Goal: Information Seeking & Learning: Learn about a topic

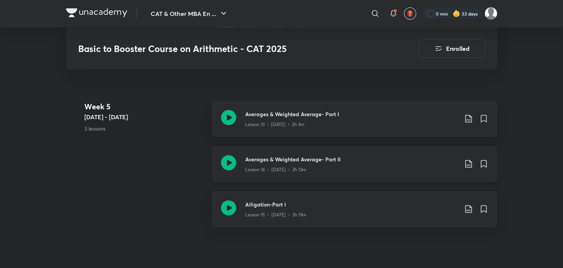
scroll to position [1112, 0]
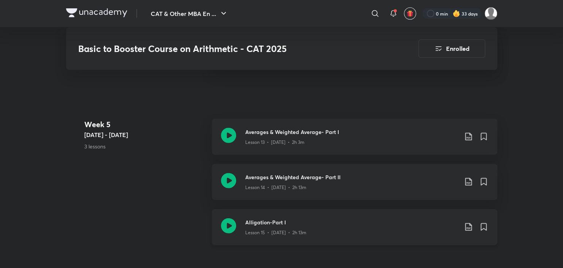
click at [232, 229] on icon at bounding box center [228, 225] width 15 height 15
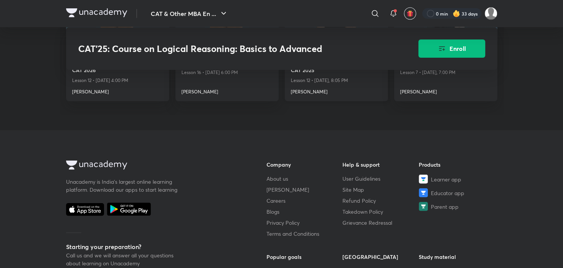
scroll to position [948, 0]
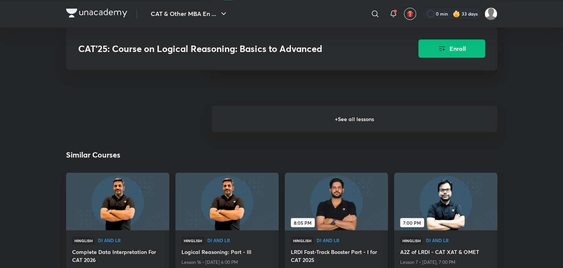
click at [291, 132] on h6 "+ See all lessons" at bounding box center [354, 118] width 285 height 27
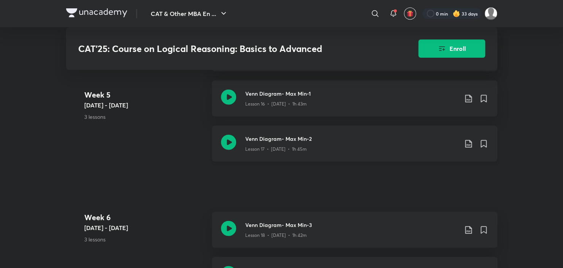
scroll to position [1252, 0]
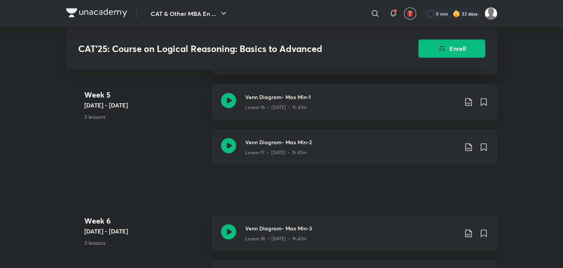
click at [233, 149] on icon at bounding box center [228, 145] width 15 height 15
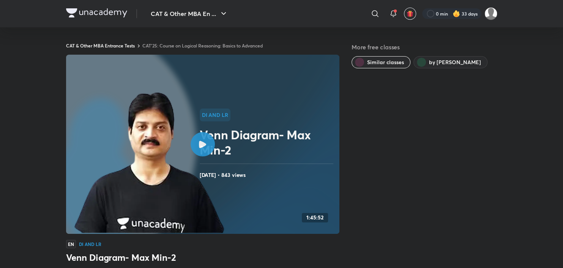
click at [200, 131] on h2 "Venn Diagram- Max Min-2" at bounding box center [268, 142] width 137 height 30
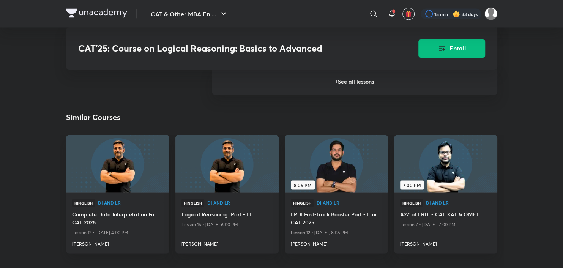
scroll to position [834, 0]
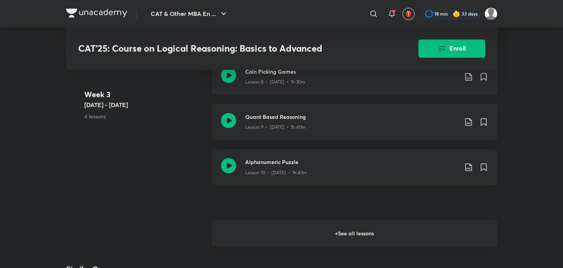
click at [302, 233] on h6 "+ See all lessons" at bounding box center [354, 233] width 285 height 27
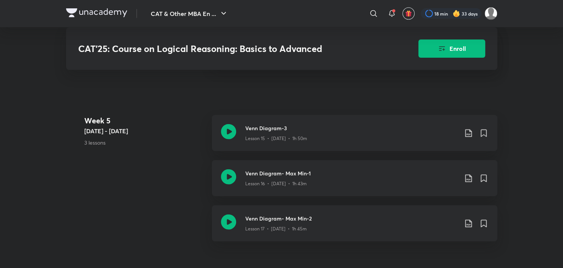
scroll to position [1252, 0]
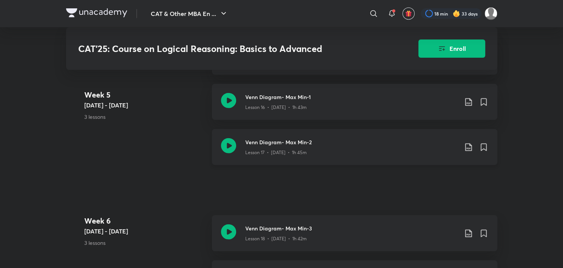
click at [232, 146] on icon at bounding box center [228, 145] width 15 height 15
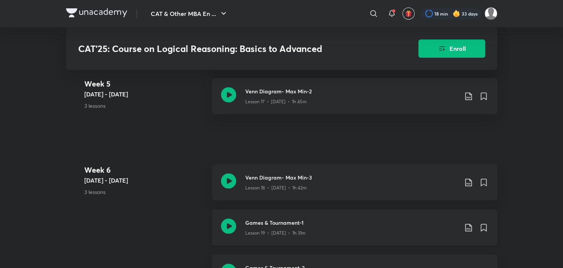
scroll to position [1366, 0]
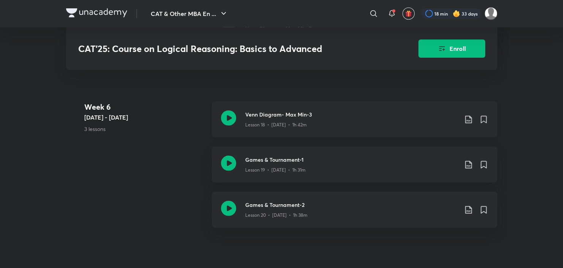
click at [223, 126] on icon at bounding box center [228, 117] width 15 height 15
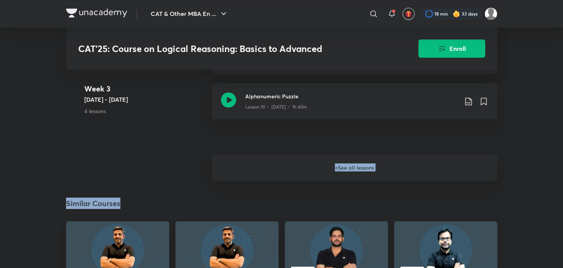
scroll to position [917, 0]
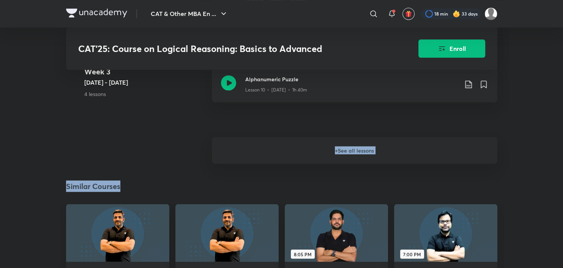
click at [330, 155] on h6 "+ See all lessons" at bounding box center [354, 150] width 285 height 27
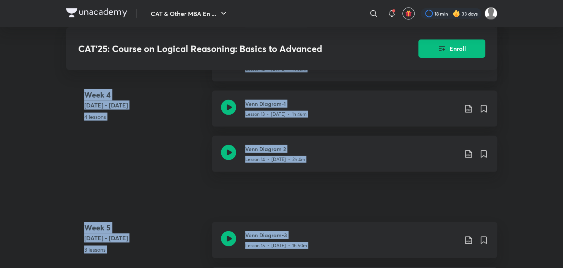
click at [171, 153] on div "Week 4 Jun 16 - 22 4 lessons Cubes & Cuboids-1 Lesson 11 • Jun 16 • 1h 47m Cube…" at bounding box center [281, 90] width 431 height 181
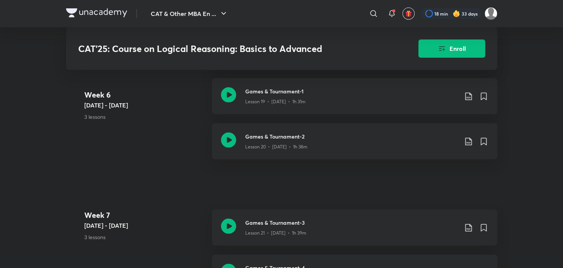
scroll to position [1410, 0]
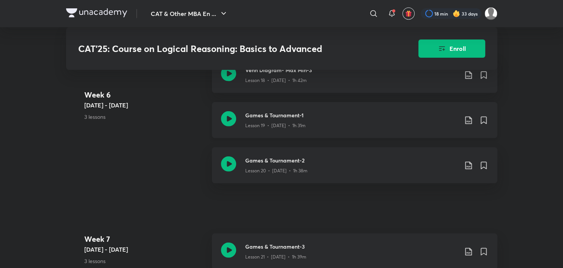
click at [225, 117] on icon at bounding box center [228, 118] width 15 height 15
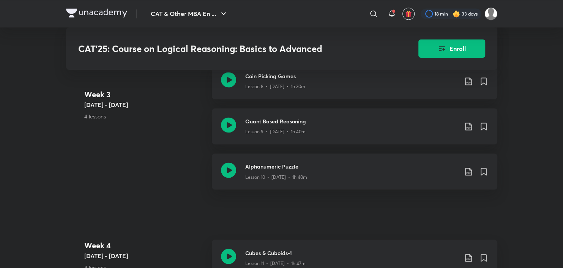
scroll to position [727, 0]
